Goal: Transaction & Acquisition: Purchase product/service

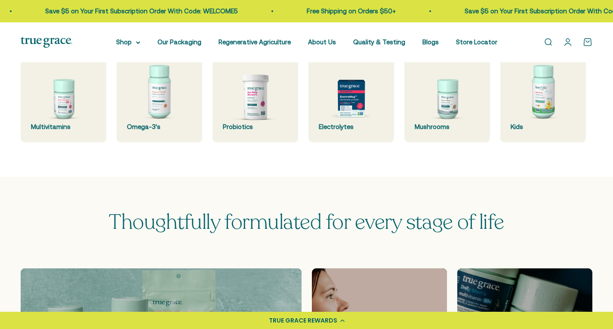
scroll to position [215, 0]
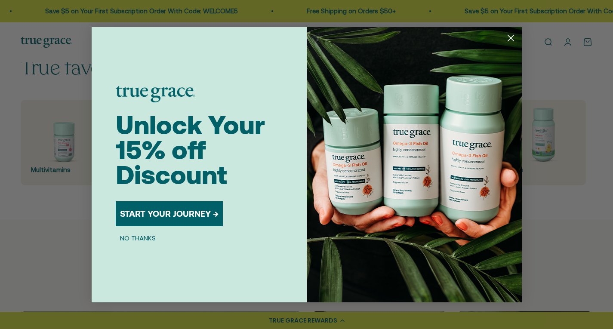
click at [394, 34] on circle "Close dialog" at bounding box center [510, 38] width 14 height 14
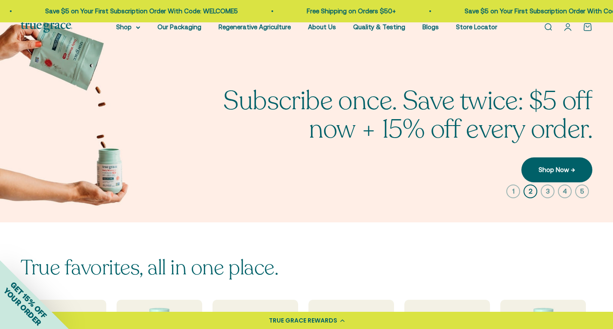
scroll to position [0, 0]
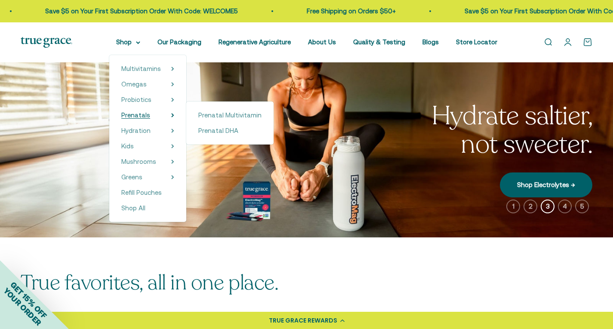
click at [144, 114] on span "Prenatals" at bounding box center [135, 114] width 29 height 7
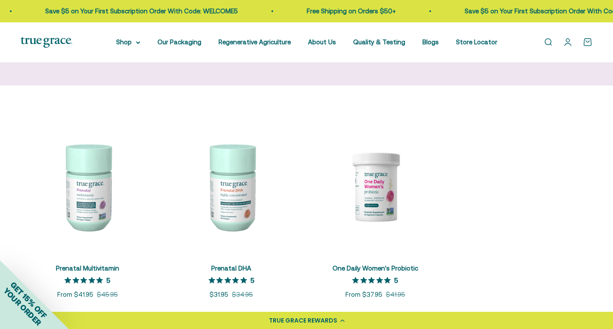
scroll to position [172, 0]
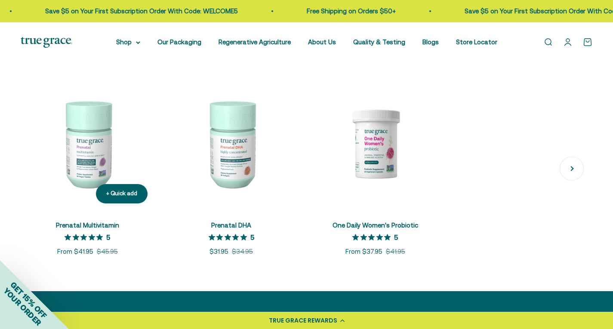
click at [91, 144] on img at bounding box center [88, 144] width 134 height 134
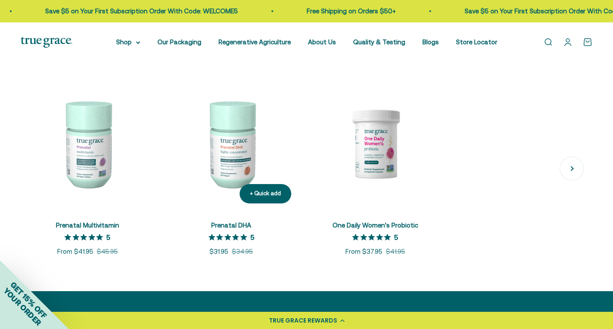
click at [238, 139] on img at bounding box center [232, 144] width 134 height 134
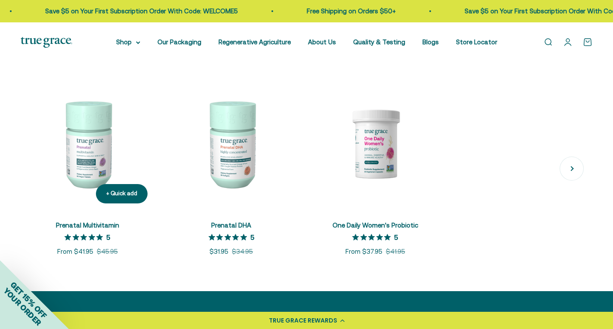
click at [80, 145] on img at bounding box center [88, 144] width 134 height 134
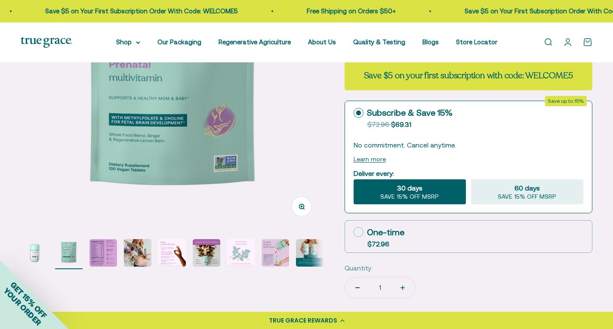
scroll to position [172, 0]
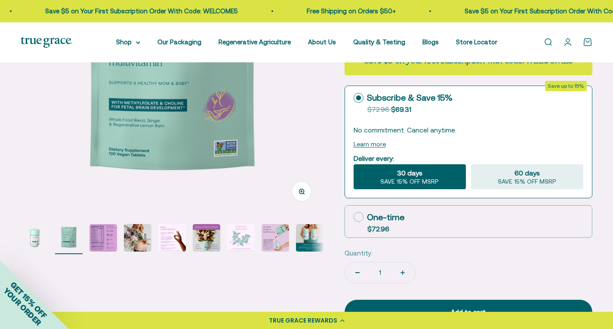
click at [108, 236] on img "Go to item 3" at bounding box center [104, 238] width 28 height 28
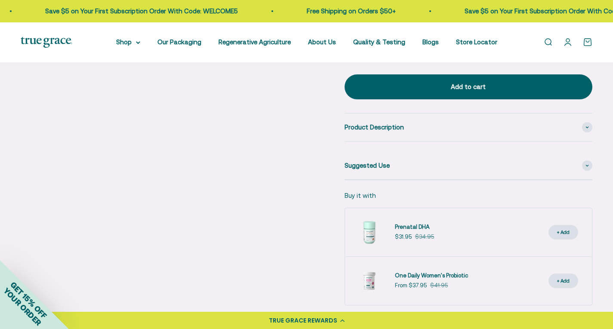
scroll to position [387, 0]
